Goal: Use online tool/utility: Utilize a website feature to perform a specific function

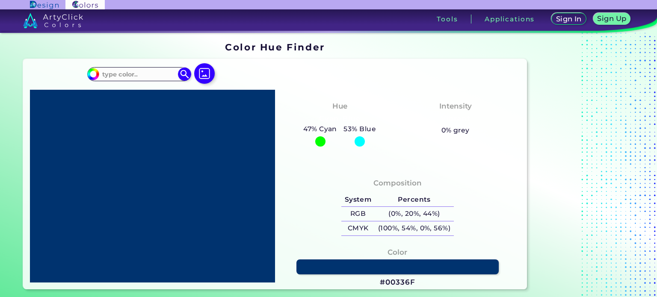
type input "#3062e7"
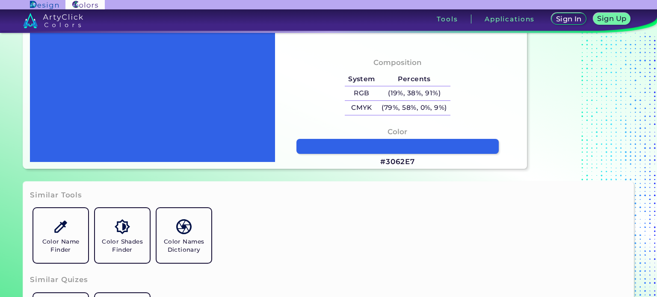
scroll to position [171, 0]
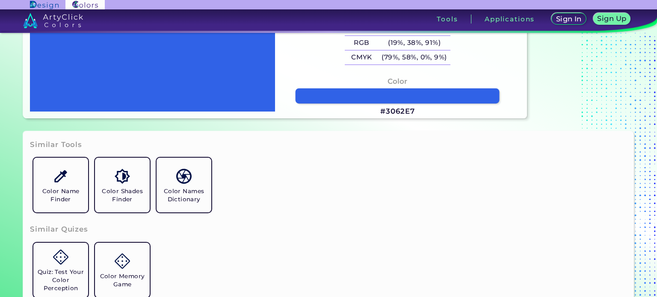
click at [406, 89] on link at bounding box center [398, 96] width 204 height 15
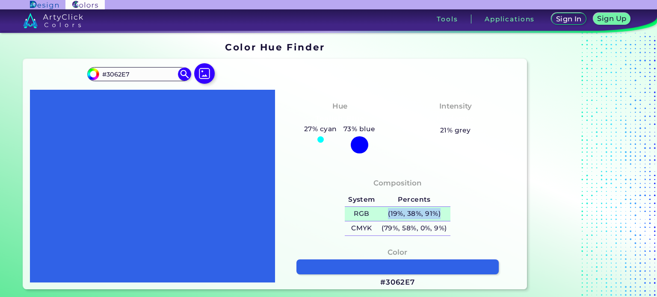
drag, startPoint x: 387, startPoint y: 213, endPoint x: 441, endPoint y: 215, distance: 54.3
click at [441, 215] on h5 "(19%, 38%, 91%)" at bounding box center [414, 214] width 72 height 14
copy h5 "(19%, 38%, 91%)"
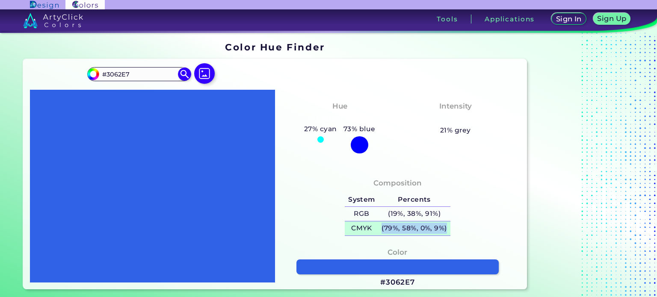
drag, startPoint x: 381, startPoint y: 229, endPoint x: 446, endPoint y: 227, distance: 65.0
click at [446, 227] on h5 "(79%, 58%, 0%, 9%)" at bounding box center [414, 229] width 72 height 14
copy h5 "(79%, 58%, 0%, 9%)"
drag, startPoint x: 429, startPoint y: 227, endPoint x: 396, endPoint y: 230, distance: 33.0
click at [396, 230] on h5 "(79%, 58%, 0%, 9%)" at bounding box center [414, 229] width 72 height 14
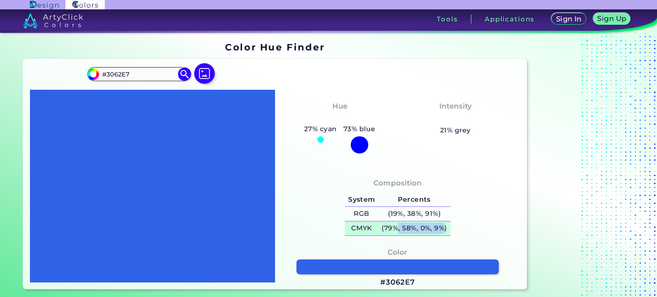
copy h5 ", 58%, 0%, 9%"
drag, startPoint x: 381, startPoint y: 227, endPoint x: 446, endPoint y: 230, distance: 65.9
click at [446, 230] on h5 "(79%, 58%, 0%, 9%)" at bounding box center [414, 229] width 72 height 14
copy h5 "(79%, 58%, 0%, 9%)"
drag, startPoint x: 131, startPoint y: 74, endPoint x: 98, endPoint y: 75, distance: 32.9
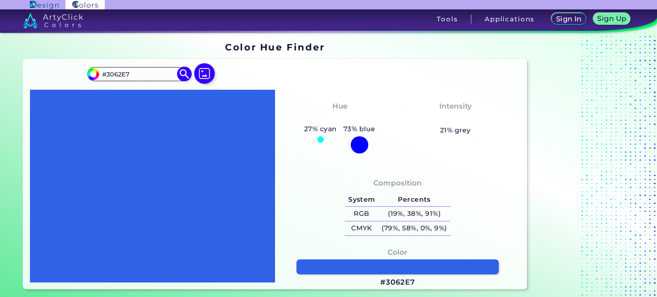
click at [82, 77] on div "#3062e7 #3062E7 Acadia ◉ Acid Green ◉ Aero Blue ◉ Alabaster ◉ Albescent White ◉…" at bounding box center [275, 174] width 504 height 231
drag, startPoint x: 130, startPoint y: 74, endPoint x: 127, endPoint y: 70, distance: 5.2
click at [127, 70] on input "#3062E7" at bounding box center [139, 74] width 80 height 12
click at [130, 70] on input "#3062E7" at bounding box center [139, 74] width 80 height 12
drag, startPoint x: 127, startPoint y: 72, endPoint x: 107, endPoint y: 77, distance: 19.9
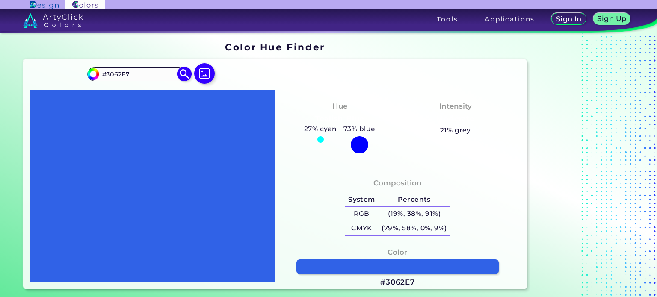
click at [107, 77] on input "#3062E7" at bounding box center [139, 74] width 80 height 12
type input "#010101"
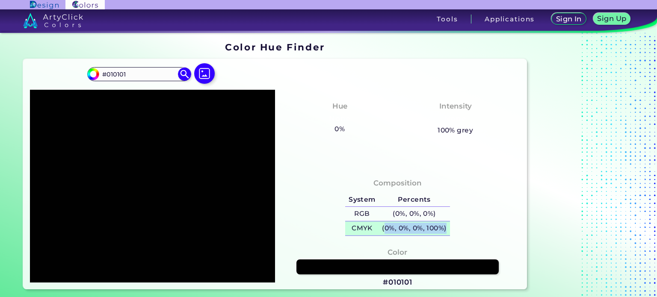
drag, startPoint x: 441, startPoint y: 228, endPoint x: 383, endPoint y: 228, distance: 57.3
click at [383, 228] on h5 "(0%, 0%, 0%, 100%)" at bounding box center [414, 229] width 71 height 14
copy h5 "0%, 0%, 0%, 100%)"
click at [316, 74] on div "#010101 #010101 Acadia ◉ Acid Green ◉ Aero Blue ◉ Alabaster ◉ Albescent White ◉…" at bounding box center [275, 174] width 504 height 231
click at [77, 73] on div "#010101 #010101 Acadia ◉ Acid Green ◉ Aero Blue ◉ Alabaster ◉ Albescent White ◉…" at bounding box center [275, 174] width 504 height 231
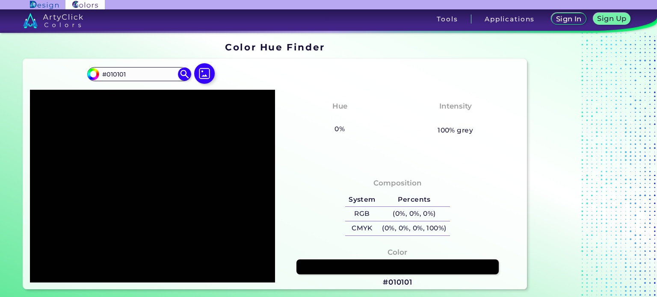
paste input "ffffff"
type input "#ffffff"
click at [183, 75] on img at bounding box center [184, 74] width 15 height 15
type input "#ffffff"
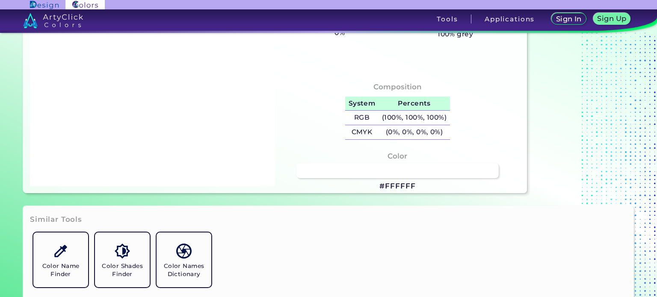
scroll to position [86, 0]
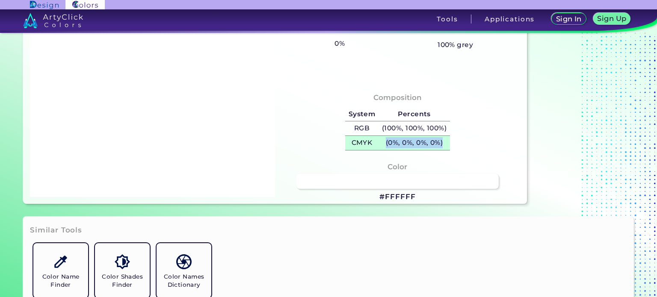
drag, startPoint x: 384, startPoint y: 141, endPoint x: 446, endPoint y: 141, distance: 62.4
click at [446, 141] on h5 "(0%, 0%, 0%, 0%)" at bounding box center [413, 143] width 71 height 14
copy h5 "(0%, 0%, 0%, 0%)"
drag, startPoint x: 429, startPoint y: 139, endPoint x: 412, endPoint y: 138, distance: 17.2
click at [409, 139] on h5 "(0%, 0%, 0%, 0%)" at bounding box center [413, 143] width 71 height 14
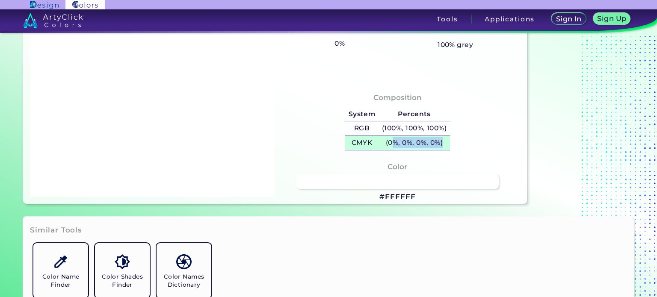
drag, startPoint x: 443, startPoint y: 141, endPoint x: 392, endPoint y: 142, distance: 51.3
click at [392, 142] on h5 "(0%, 0%, 0%, 0%)" at bounding box center [413, 143] width 71 height 14
copy h5 "%, 0%, 0%, 0%)"
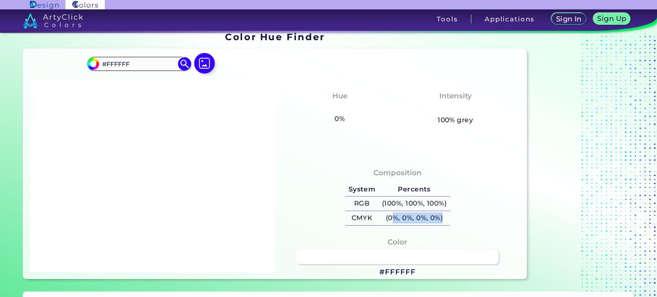
scroll to position [0, 0]
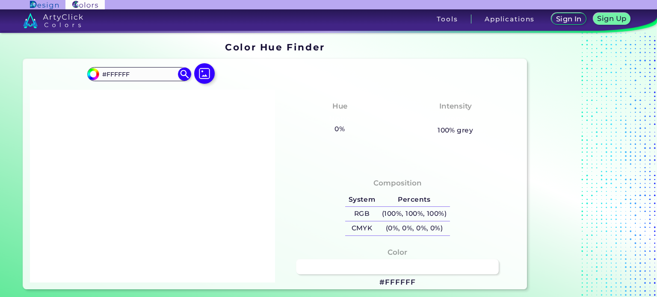
drag, startPoint x: 130, startPoint y: 77, endPoint x: 79, endPoint y: 77, distance: 50.5
click at [80, 77] on div "#ffffff #FFFFFF Acadia ◉ Acid Green ◉ Aero Blue ◉ Alabaster ◉ Albescent White ◉…" at bounding box center [275, 174] width 504 height 231
paste input "019eff"
type input "#019eff"
click at [182, 77] on img at bounding box center [184, 74] width 15 height 15
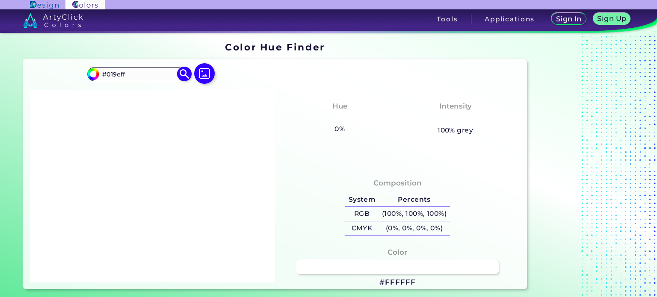
type input "#019eff"
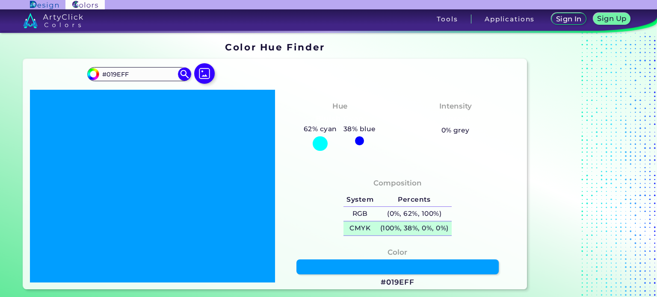
click at [383, 225] on h5 "(100%, 38%, 0%, 0%)" at bounding box center [414, 229] width 75 height 14
drag, startPoint x: 100, startPoint y: 77, endPoint x: 90, endPoint y: 77, distance: 10.3
click at [86, 77] on div "#019eff #019EFF Acadia ◉ Acid Green ◉ Aero Blue ◉ Alabaster ◉ Albescent White ◉…" at bounding box center [275, 174] width 504 height 231
paste input "6d25de"
type input "#6d25de"
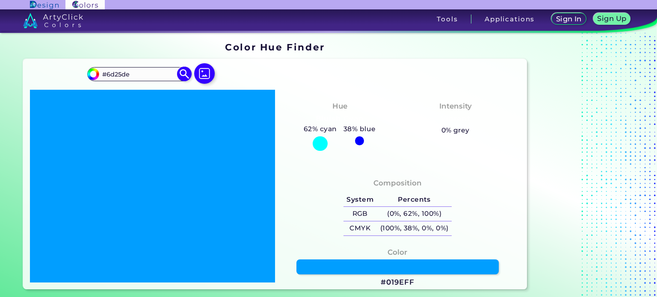
click at [185, 70] on img at bounding box center [184, 74] width 15 height 15
type input "#6d25de"
type input "#6D25DE"
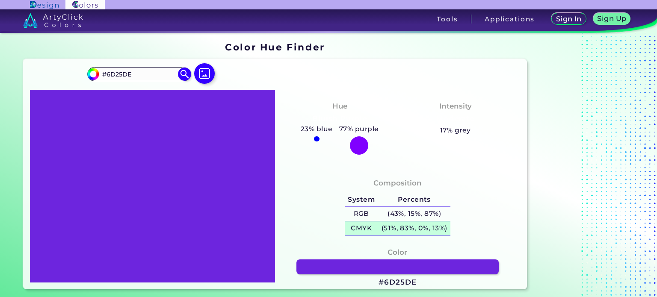
click at [395, 229] on h5 "(51%, 83%, 0%, 13%)" at bounding box center [414, 229] width 72 height 14
